Goal: Find specific page/section: Find specific page/section

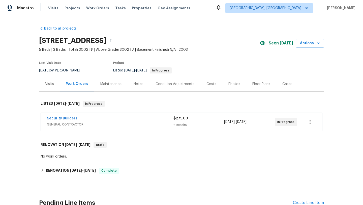
click at [105, 84] on div "Maintenance" at bounding box center [110, 83] width 21 height 5
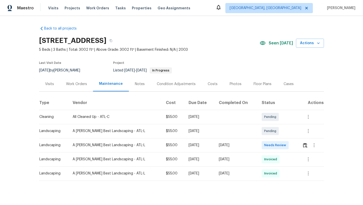
click at [93, 81] on div "Maintenance" at bounding box center [111, 83] width 36 height 15
click at [82, 83] on div "Work Orders" at bounding box center [76, 83] width 21 height 5
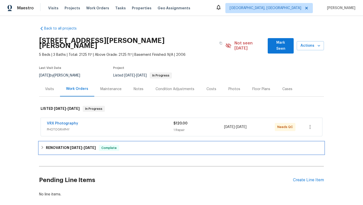
click at [121, 145] on div "RENOVATION 9/2/25 - 9/12/25 Complete" at bounding box center [182, 148] width 282 height 6
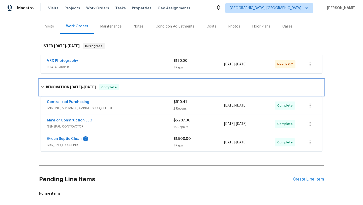
scroll to position [62, 0]
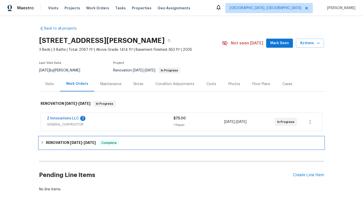
click at [92, 143] on span "[DATE]" at bounding box center [90, 143] width 12 height 4
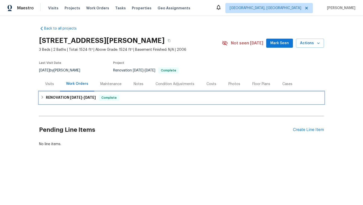
click at [106, 97] on span "Complete" at bounding box center [108, 97] width 19 height 5
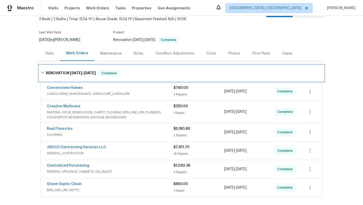
scroll to position [29, 0]
